Goal: Find specific page/section: Find specific page/section

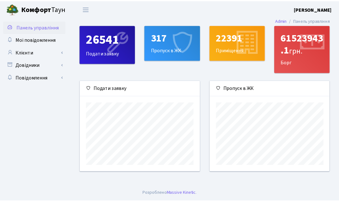
scroll to position [91, 121]
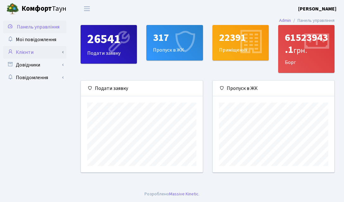
click at [29, 52] on link "Клієнти" at bounding box center [34, 52] width 63 height 13
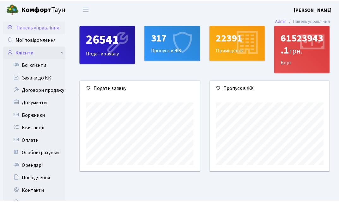
scroll to position [316222, 316194]
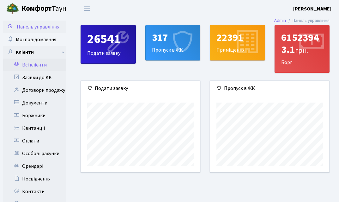
click at [30, 68] on link "Всі клієнти" at bounding box center [34, 65] width 63 height 13
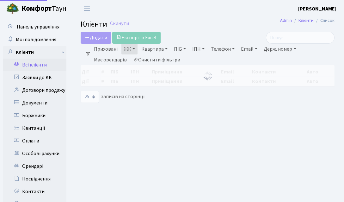
select select "25"
